Goal: Navigation & Orientation: Find specific page/section

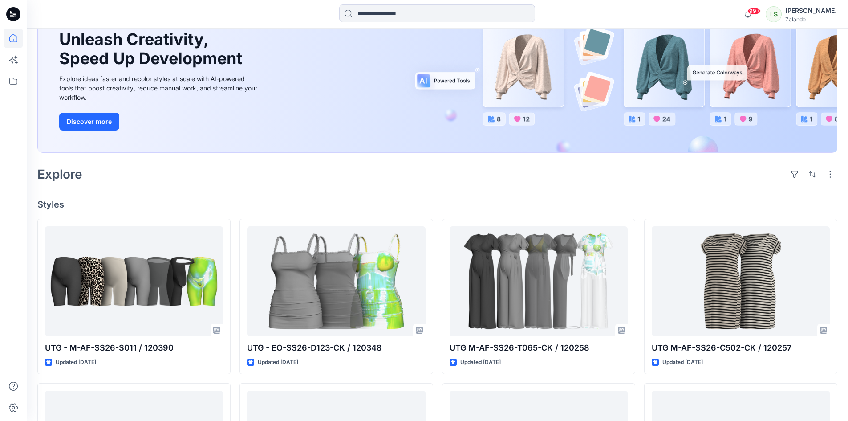
scroll to position [45, 0]
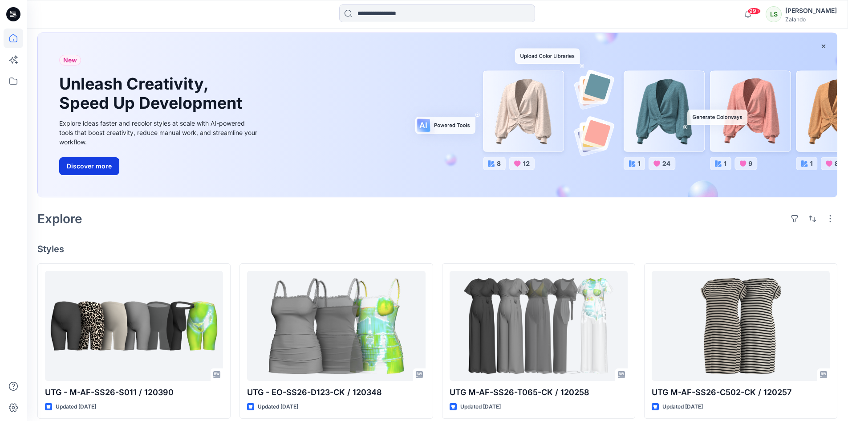
click at [103, 166] on button "Discover more" at bounding box center [89, 166] width 60 height 18
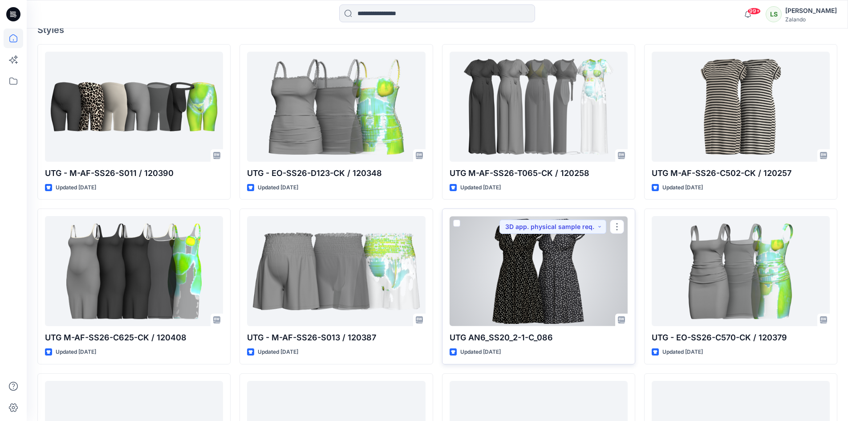
scroll to position [267, 0]
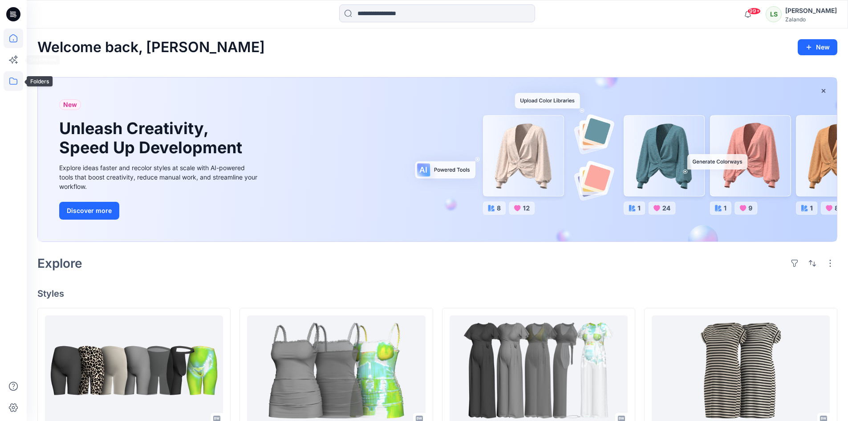
click at [16, 82] on icon at bounding box center [14, 81] width 20 height 20
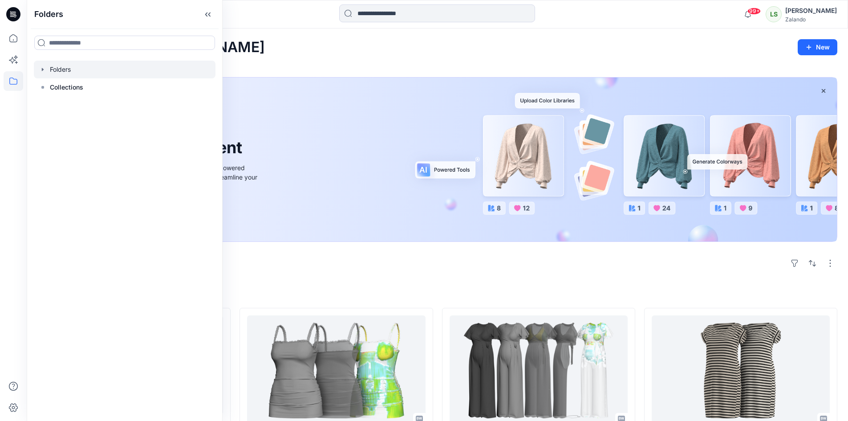
click at [46, 71] on icon "button" at bounding box center [42, 69] width 7 height 7
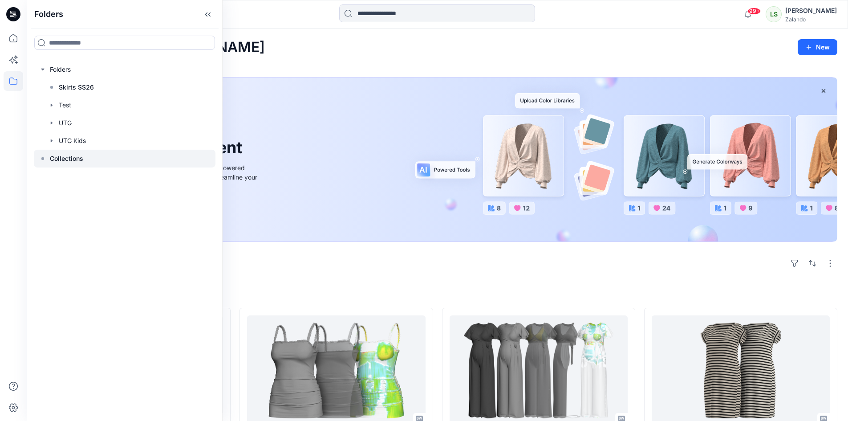
click at [56, 160] on p "Collections" at bounding box center [66, 158] width 33 height 11
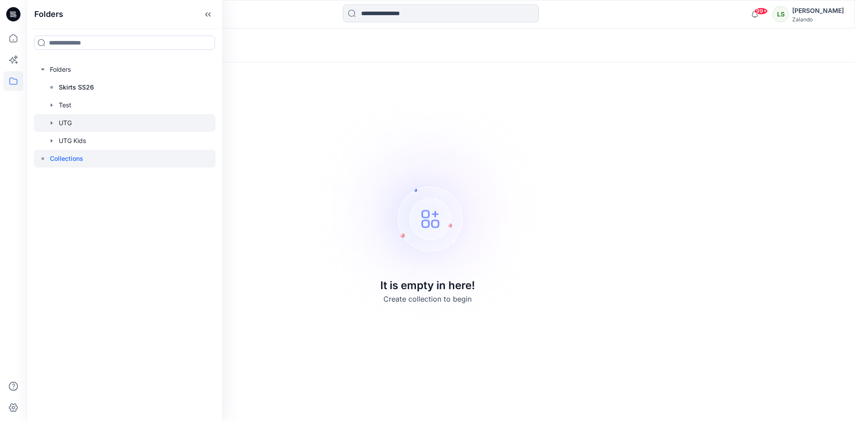
click at [55, 121] on div at bounding box center [125, 123] width 182 height 18
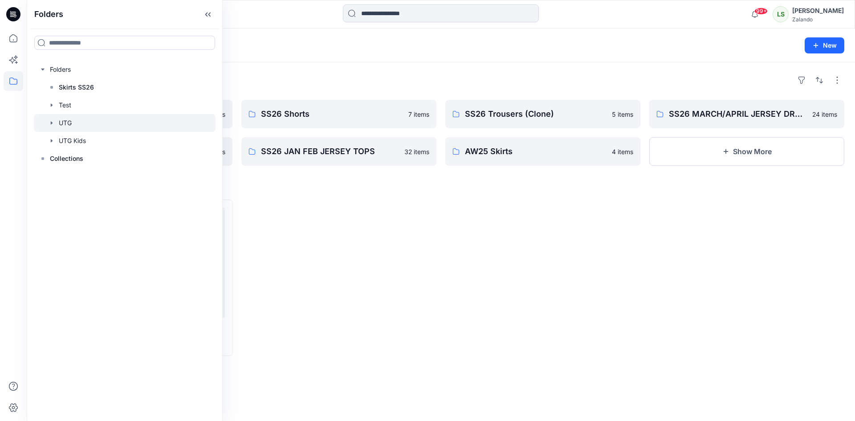
click at [571, 264] on div at bounding box center [542, 278] width 195 height 156
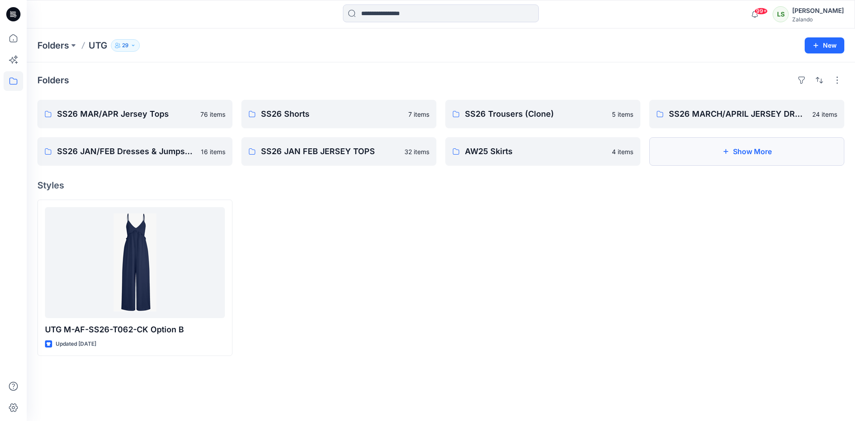
click at [723, 159] on button "Show More" at bounding box center [746, 151] width 195 height 29
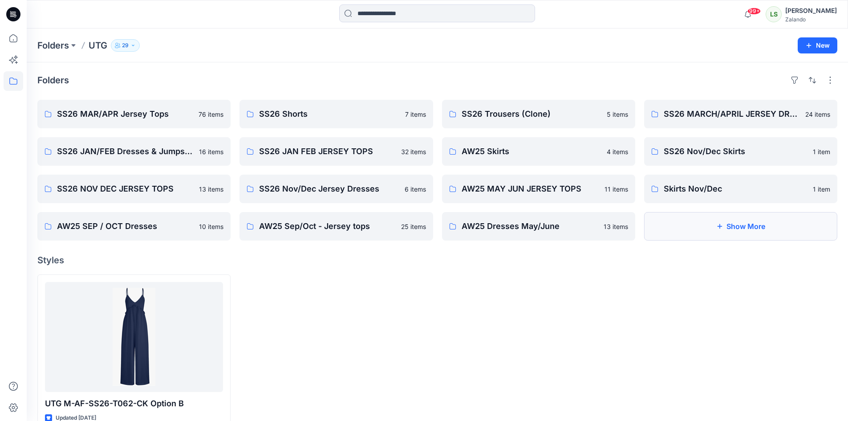
click at [733, 228] on button "Show More" at bounding box center [740, 226] width 193 height 29
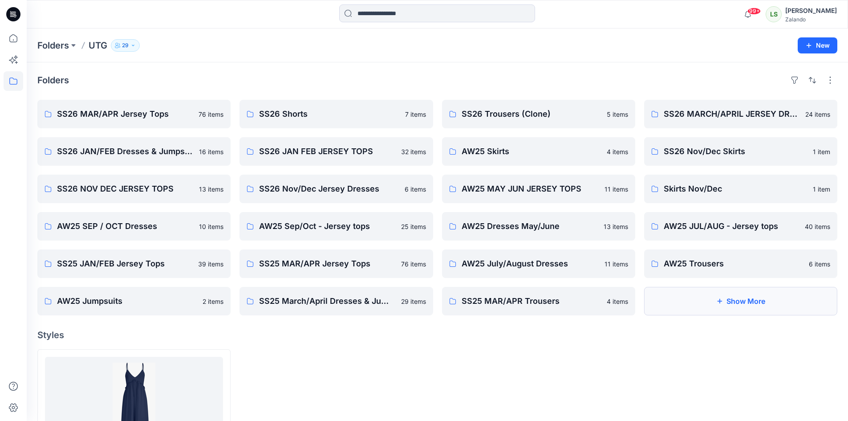
click at [726, 311] on button "Show More" at bounding box center [740, 301] width 193 height 29
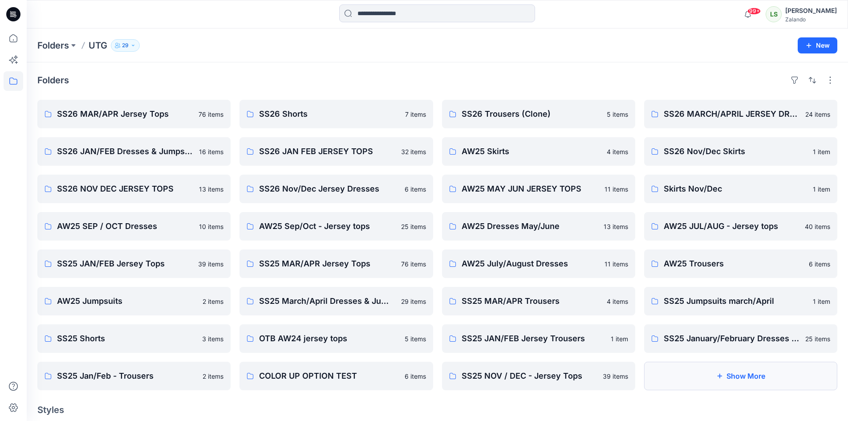
click at [721, 379] on button "Show More" at bounding box center [740, 376] width 193 height 29
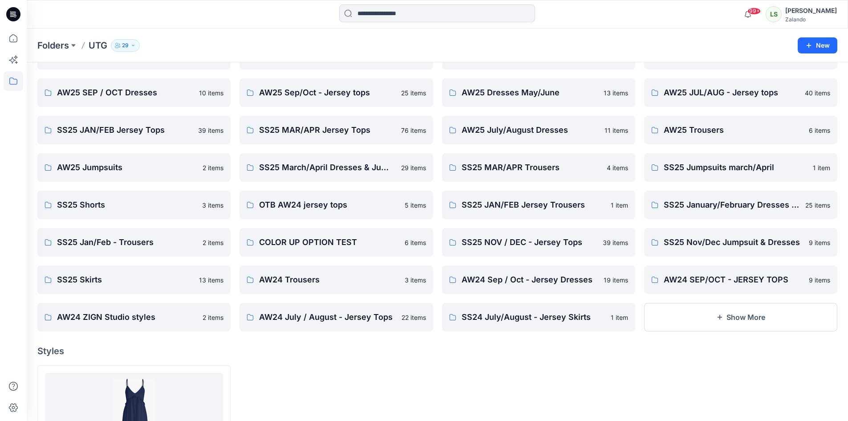
scroll to position [178, 0]
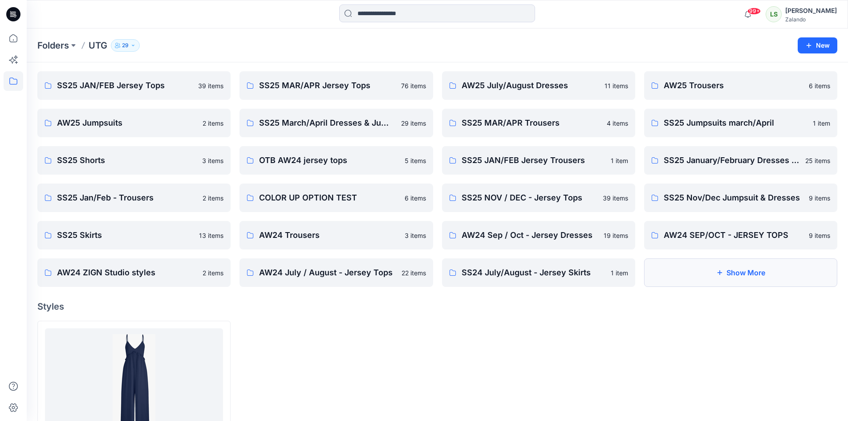
click at [733, 276] on button "Show More" at bounding box center [740, 272] width 193 height 29
